Goal: Information Seeking & Learning: Check status

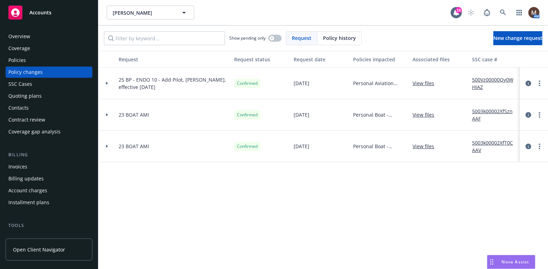
click at [298, 195] on div "Request Request status Request date Policies impacted Associated files SSC case…" at bounding box center [322, 160] width 449 height 218
click at [32, 59] on div "Policies" at bounding box center [48, 60] width 81 height 11
